Goal: Find specific page/section

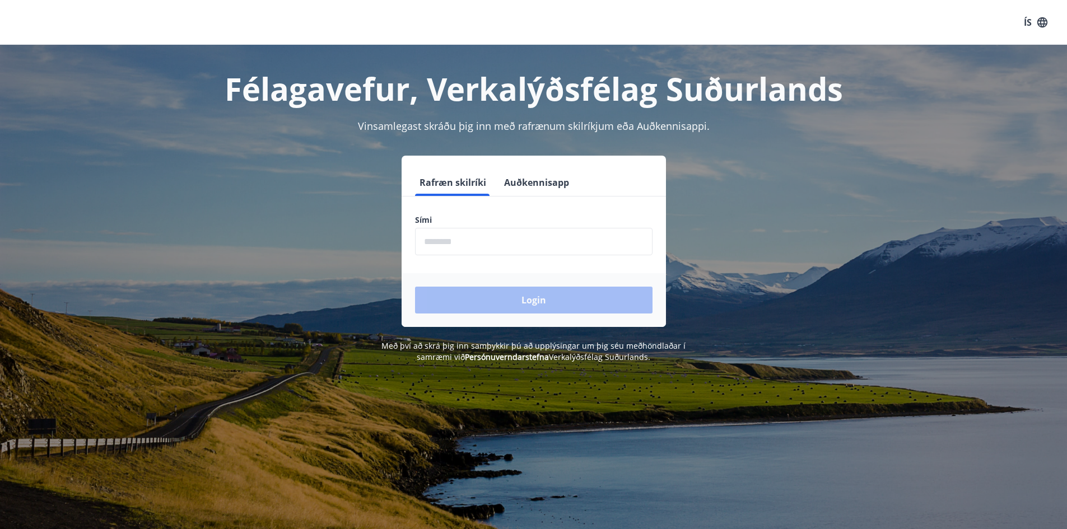
click at [551, 188] on button "Auðkennisapp" at bounding box center [537, 182] width 74 height 27
click at [519, 175] on button "Auðkennisapp" at bounding box center [537, 182] width 74 height 27
